Goal: Task Accomplishment & Management: Complete application form

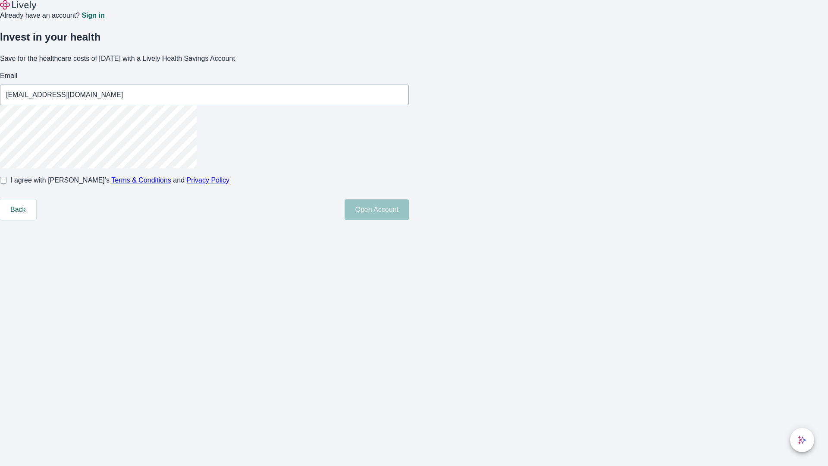
click at [7, 184] on input "I agree with Lively’s Terms & Conditions and Privacy Policy" at bounding box center [3, 180] width 7 height 7
checkbox input "true"
click at [409, 220] on button "Open Account" at bounding box center [377, 209] width 64 height 21
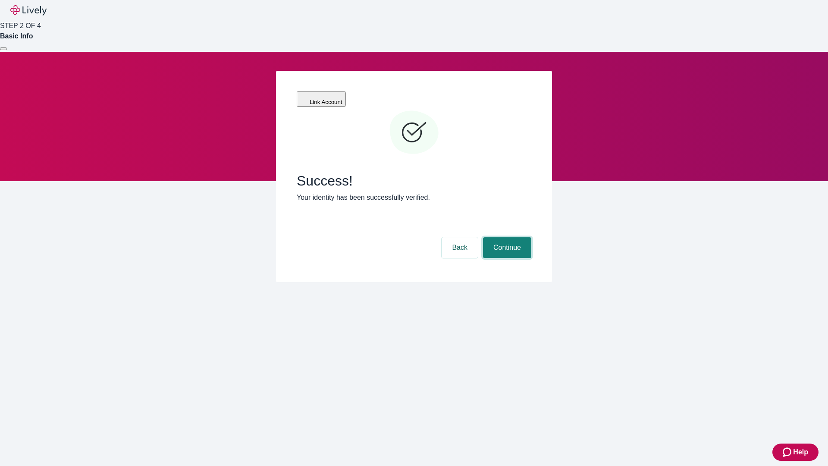
click at [506, 237] on button "Continue" at bounding box center [507, 247] width 48 height 21
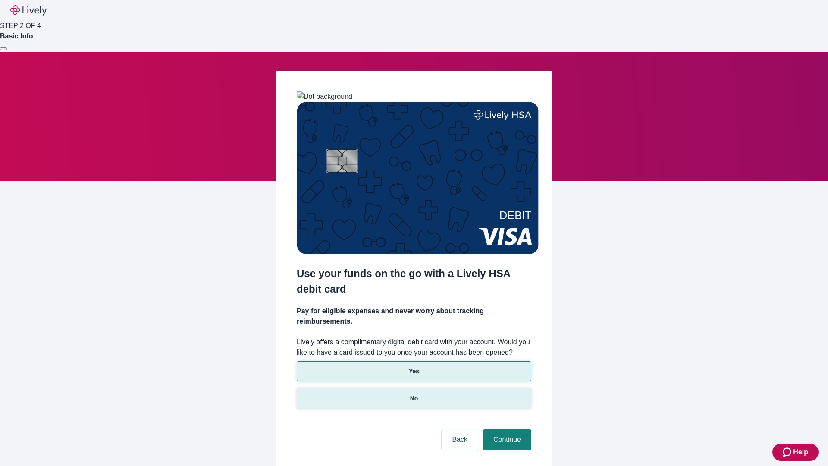
click at [413, 394] on p "No" at bounding box center [414, 398] width 8 height 9
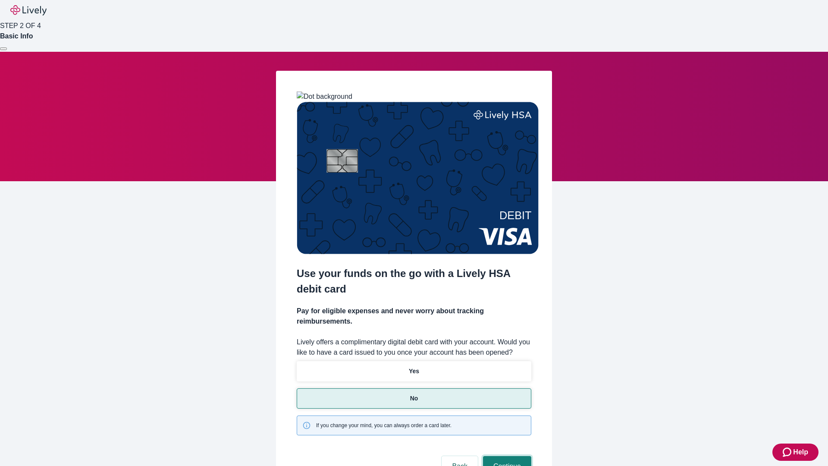
click at [506, 456] on button "Continue" at bounding box center [507, 466] width 48 height 21
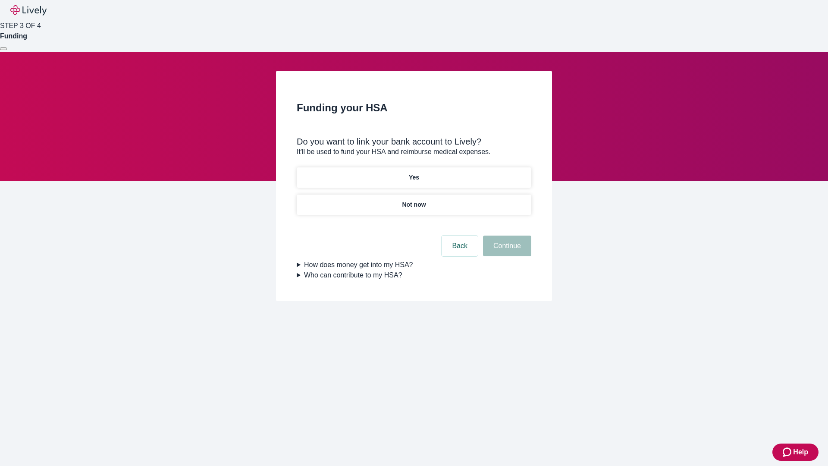
click at [413, 173] on p "Yes" at bounding box center [414, 177] width 10 height 9
click at [506, 235] on button "Continue" at bounding box center [507, 245] width 48 height 21
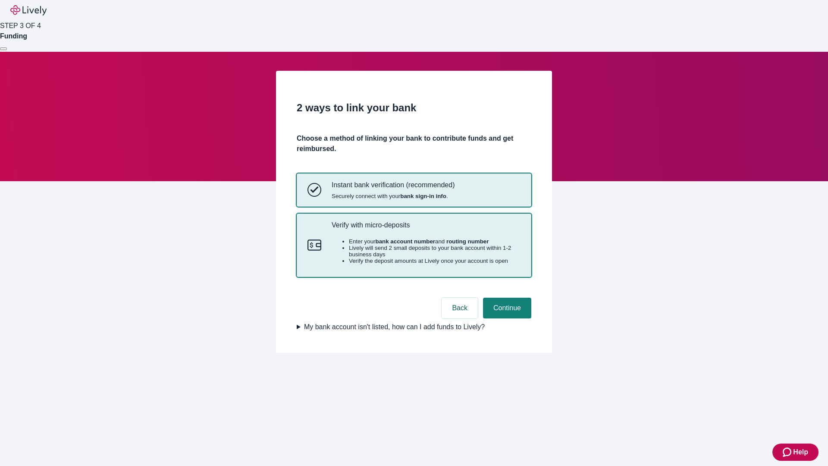
click at [426, 229] on p "Verify with micro-deposits" at bounding box center [426, 225] width 189 height 8
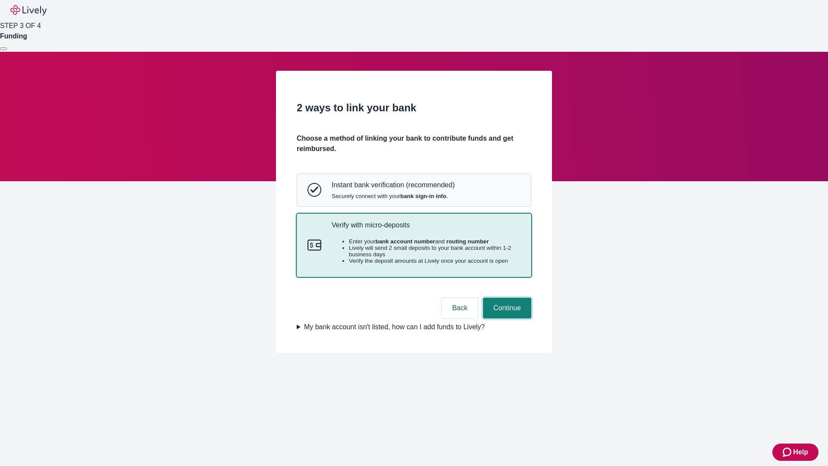
click at [506, 318] on button "Continue" at bounding box center [507, 308] width 48 height 21
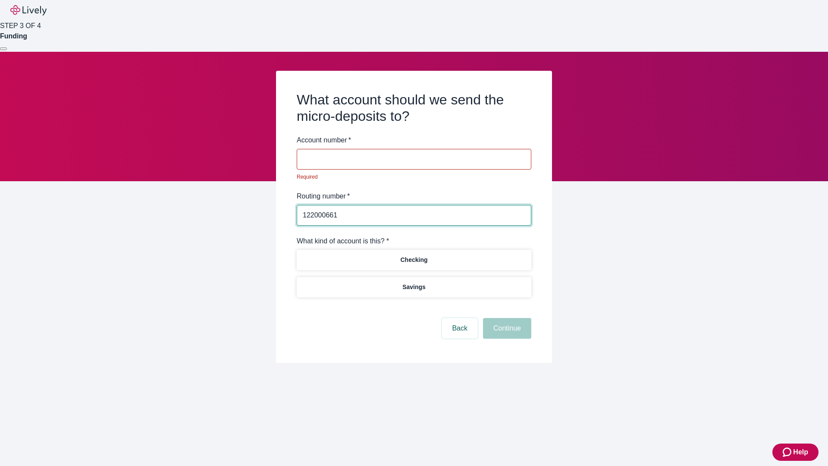
type input "122000661"
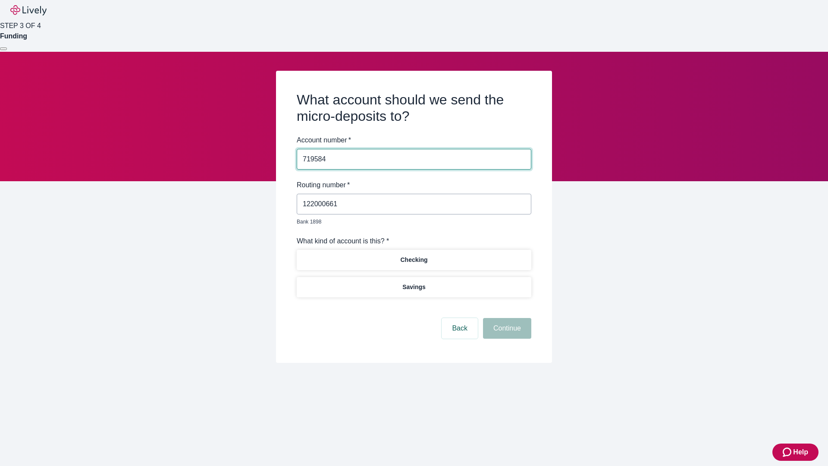
type input "719584"
click at [413, 255] on p "Checking" at bounding box center [413, 259] width 27 height 9
click at [506, 318] on button "Continue" at bounding box center [507, 328] width 48 height 21
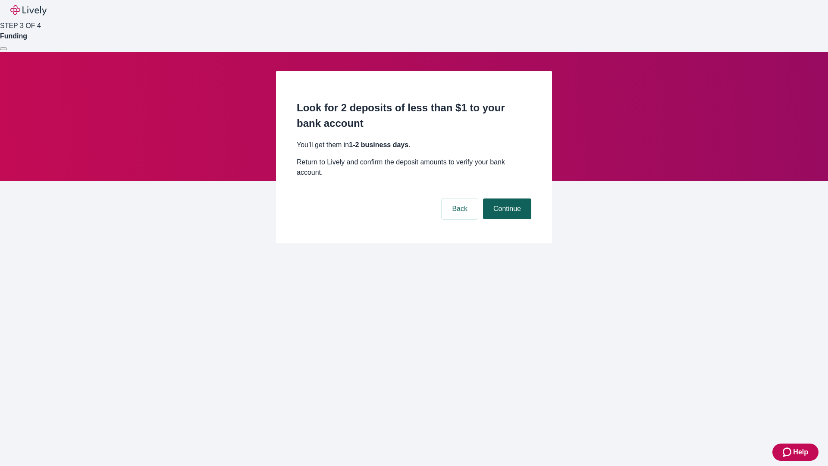
click at [506, 198] on button "Continue" at bounding box center [507, 208] width 48 height 21
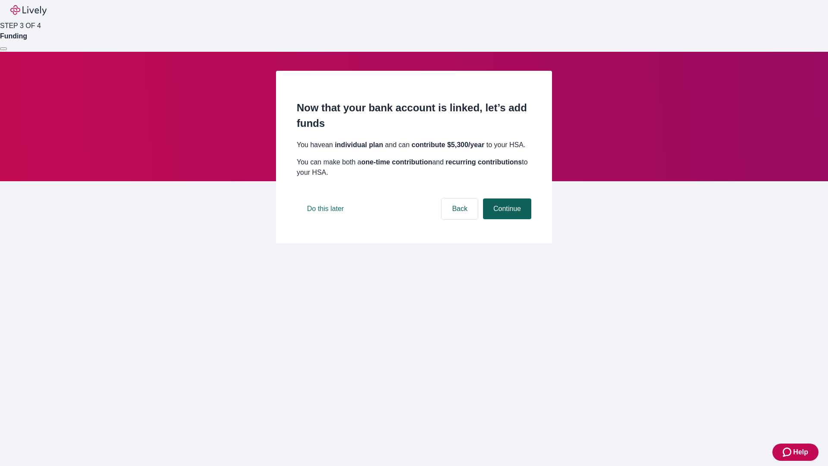
click at [506, 219] on button "Continue" at bounding box center [507, 208] width 48 height 21
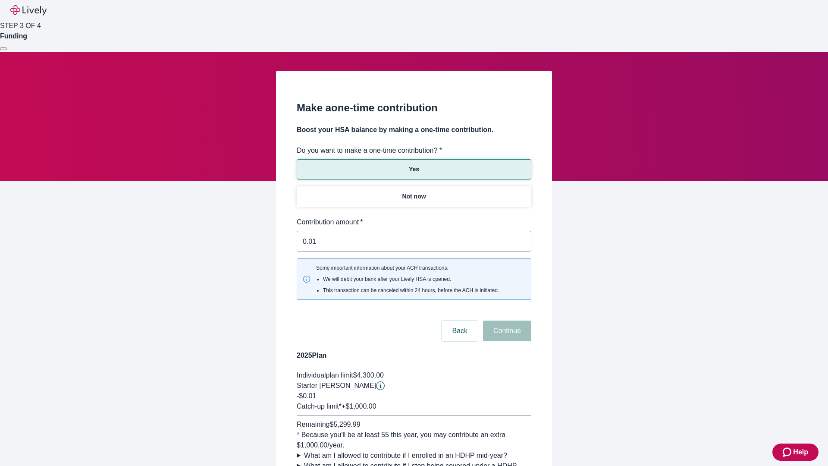
type input "0.01"
click at [506, 320] on button "Continue" at bounding box center [507, 330] width 48 height 21
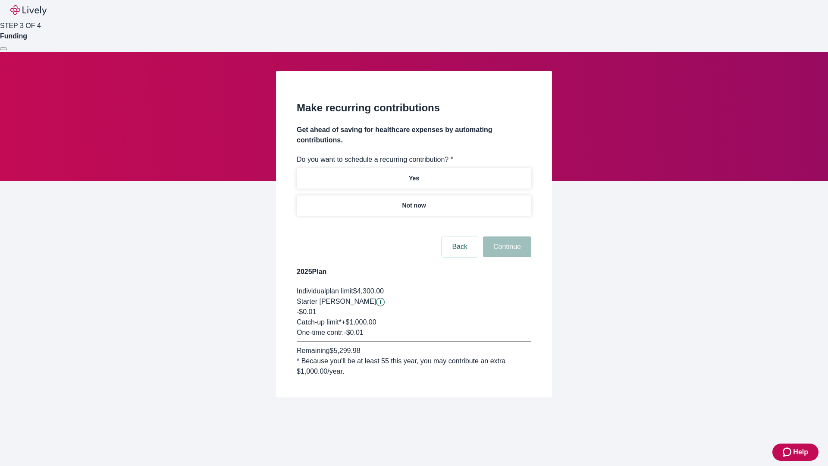
click at [413, 201] on p "Not now" at bounding box center [414, 205] width 24 height 9
click at [506, 236] on button "Continue" at bounding box center [507, 246] width 48 height 21
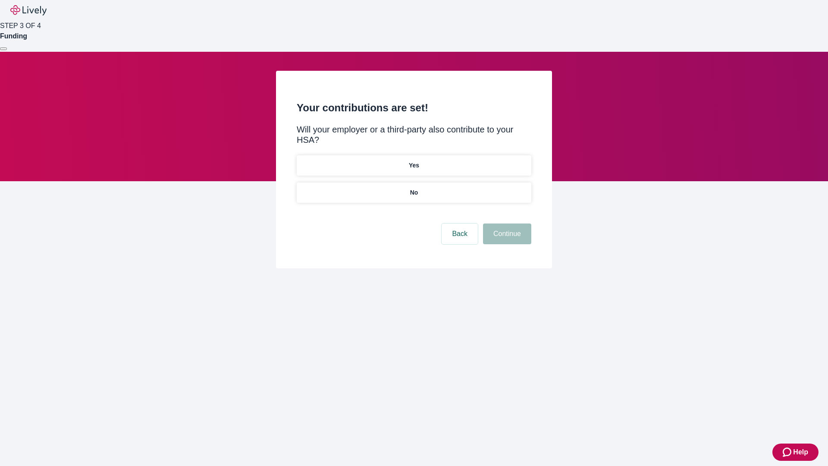
click at [413, 188] on p "No" at bounding box center [414, 192] width 8 height 9
click at [506, 223] on button "Continue" at bounding box center [507, 233] width 48 height 21
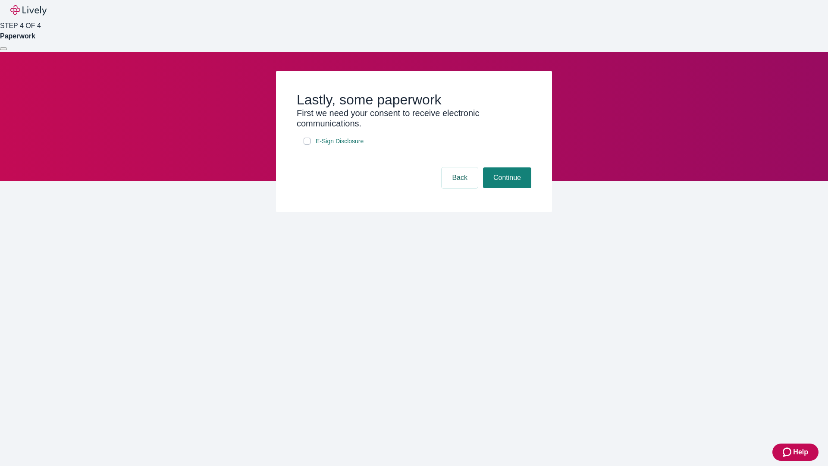
click at [307, 144] on input "E-Sign Disclosure" at bounding box center [307, 141] width 7 height 7
checkbox input "true"
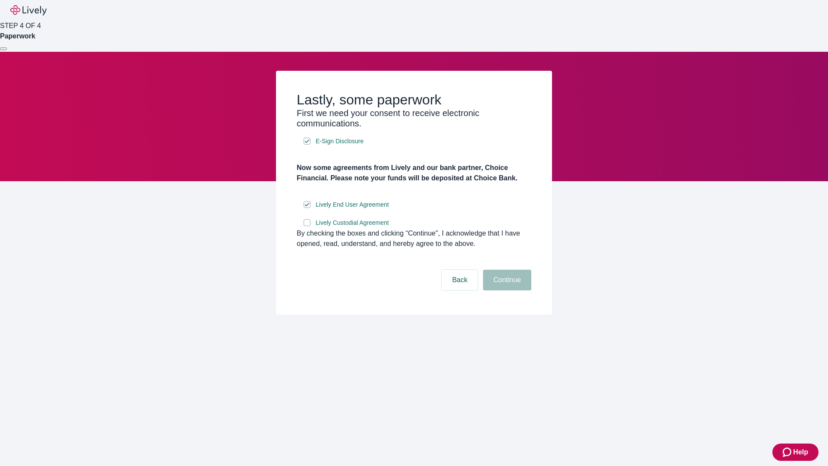
click at [307, 226] on input "Lively Custodial Agreement" at bounding box center [307, 222] width 7 height 7
checkbox input "true"
click at [506, 290] on button "Continue" at bounding box center [507, 279] width 48 height 21
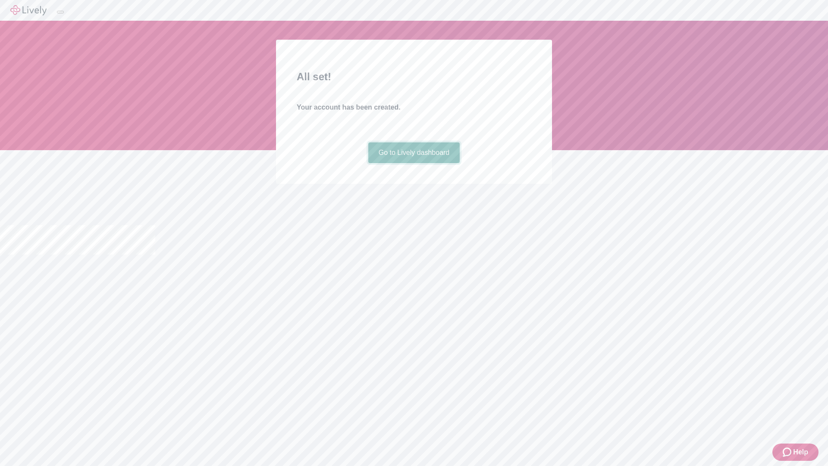
click at [413, 163] on link "Go to Lively dashboard" at bounding box center [414, 152] width 92 height 21
